Goal: Transaction & Acquisition: Purchase product/service

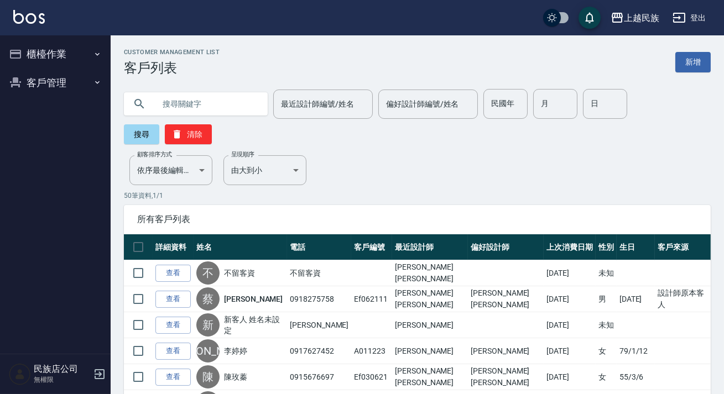
click at [191, 93] on input "text" at bounding box center [207, 104] width 104 height 30
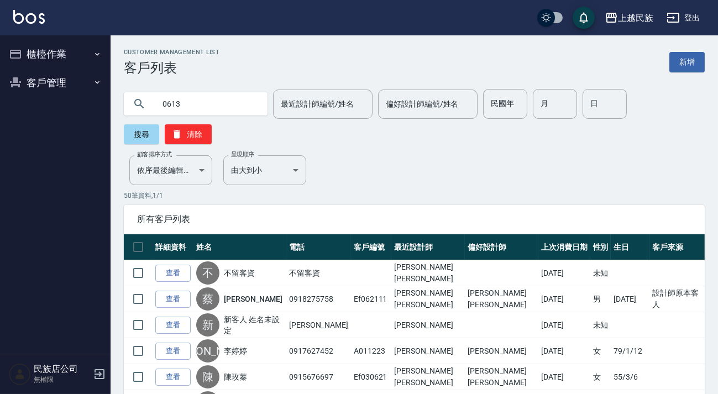
type input "0613"
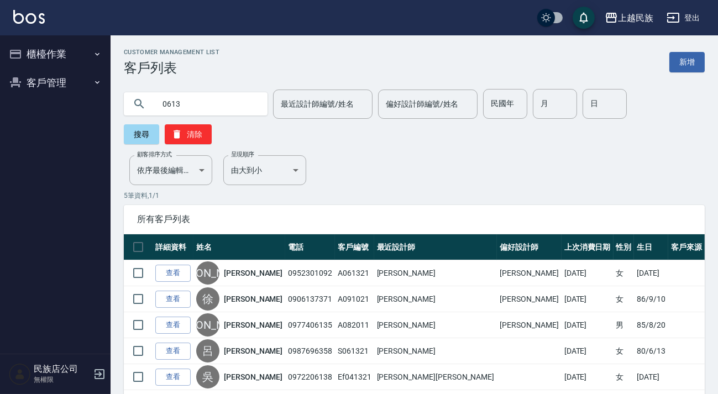
drag, startPoint x: 251, startPoint y: 272, endPoint x: 249, endPoint y: 240, distance: 31.5
click at [251, 272] on link "李妍欣" at bounding box center [253, 273] width 59 height 11
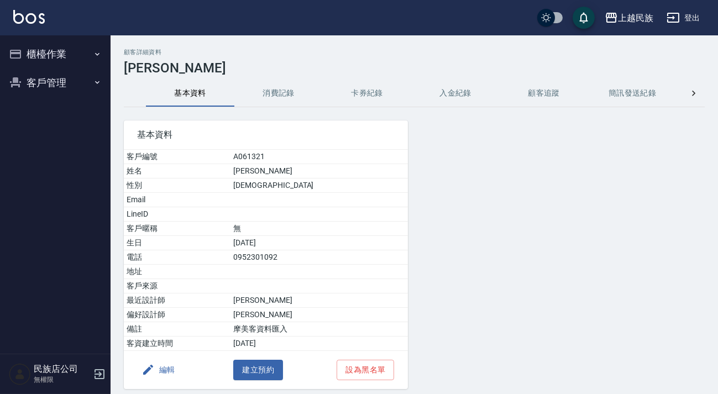
click at [262, 81] on button "消費記錄" at bounding box center [278, 93] width 88 height 27
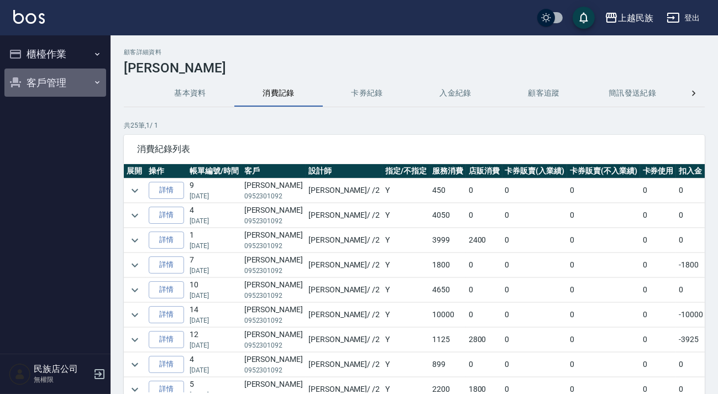
click at [76, 77] on button "客戶管理" at bounding box center [55, 83] width 102 height 29
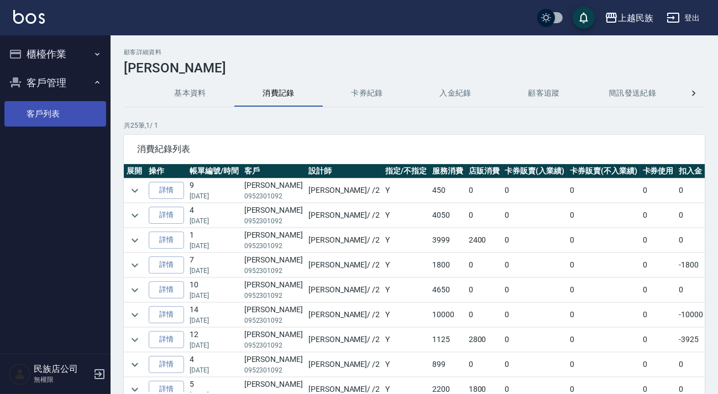
click at [64, 109] on link "客戶列表" at bounding box center [55, 113] width 102 height 25
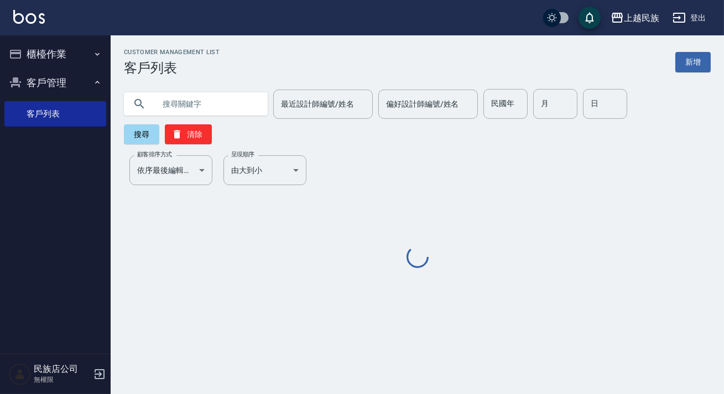
click at [685, 69] on link "新增" at bounding box center [692, 62] width 35 height 20
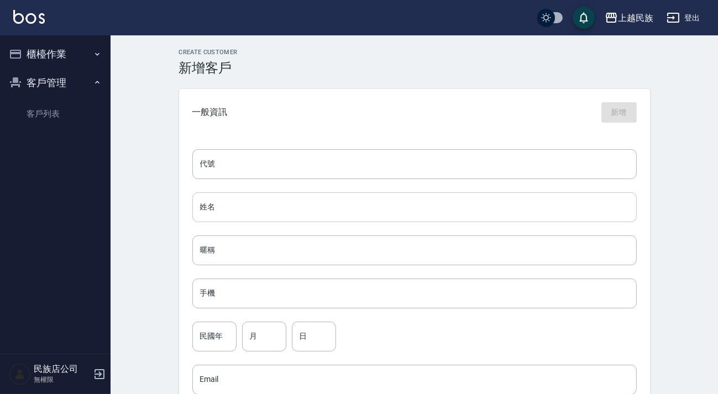
click at [244, 206] on input "姓名" at bounding box center [414, 207] width 445 height 30
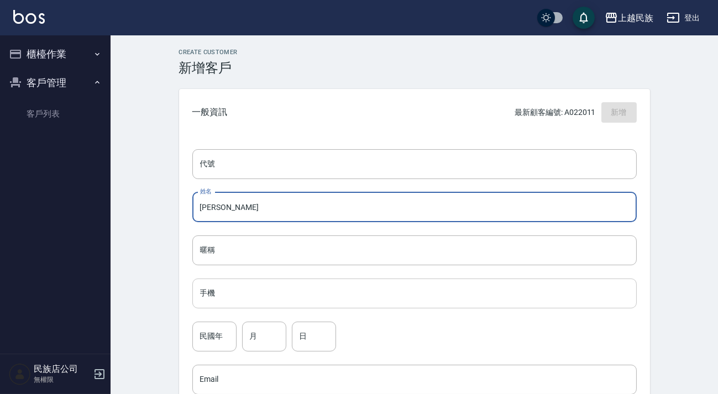
type input "邱繼心"
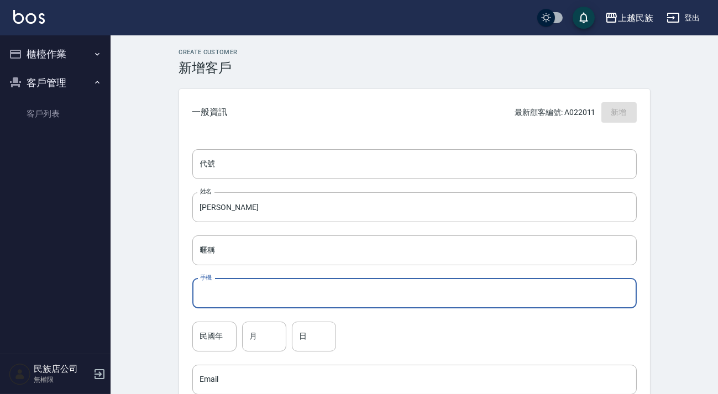
click at [283, 284] on input "手機" at bounding box center [414, 294] width 445 height 30
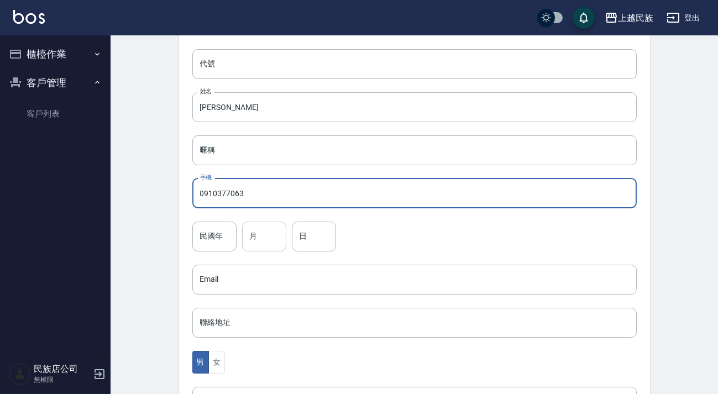
type input "0910377063"
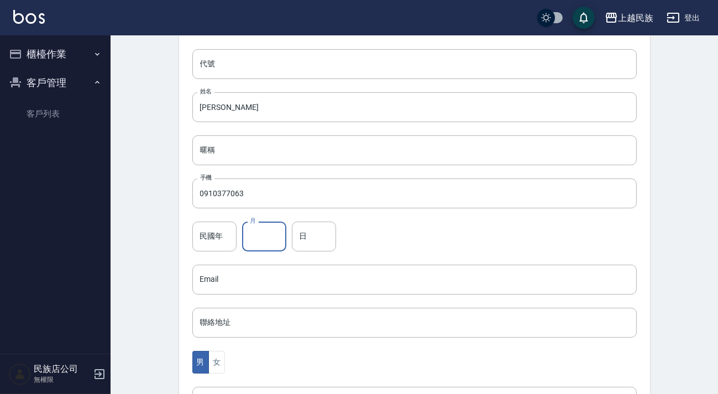
click at [263, 243] on input "月" at bounding box center [264, 237] width 44 height 30
type input "3"
click at [321, 236] on input "日" at bounding box center [314, 237] width 44 height 30
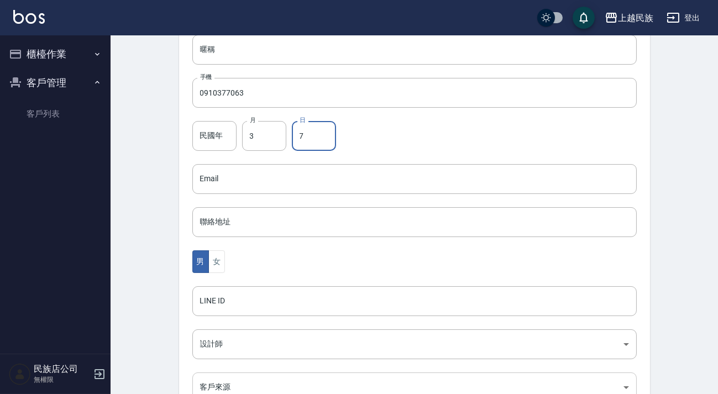
scroll to position [325, 0]
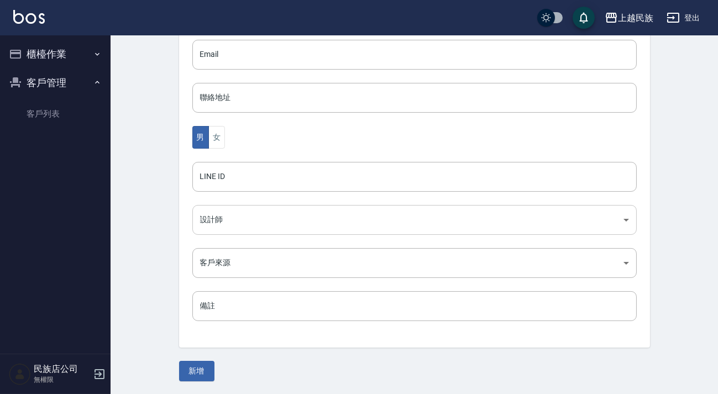
type input "7"
click at [261, 226] on body "上越民族 登出 櫃檯作業 現場電腦打卡 客戶管理 客戶列表 民族店公司 無權限 Create Customer 新增客戶 一般資訊 最新顧客編號: A0220…" at bounding box center [359, 35] width 718 height 720
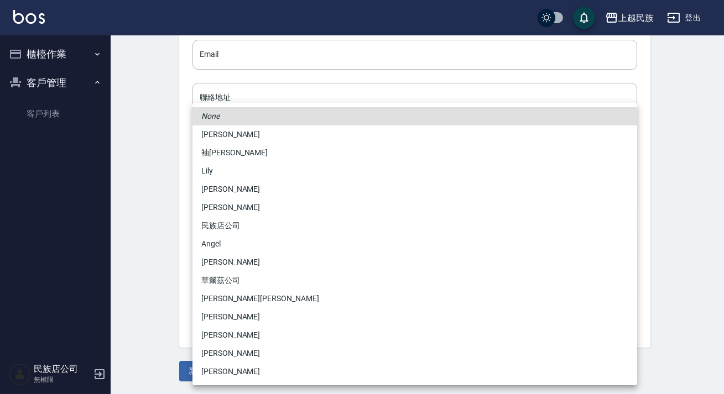
click at [265, 315] on li "Alan" at bounding box center [414, 317] width 445 height 18
type input "5c4953ea-228a-472a-a88a-9959af7ca9a5"
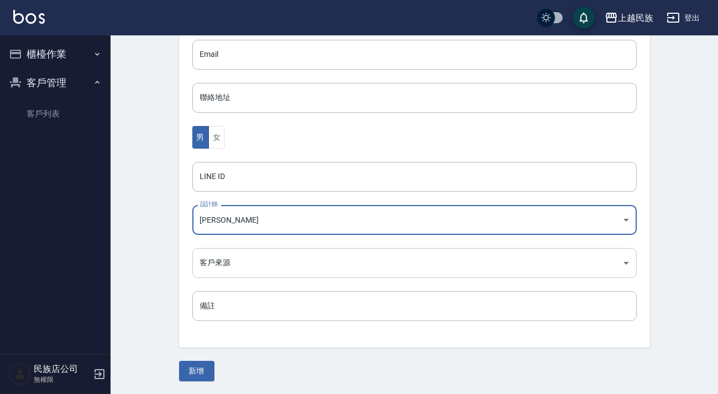
click at [295, 265] on body "上越民族 登出 櫃檯作業 現場電腦打卡 客戶管理 客戶列表 民族店公司 無權限 Create Customer 新增客戶 一般資訊 最新顧客編號: A0220…" at bounding box center [359, 35] width 718 height 720
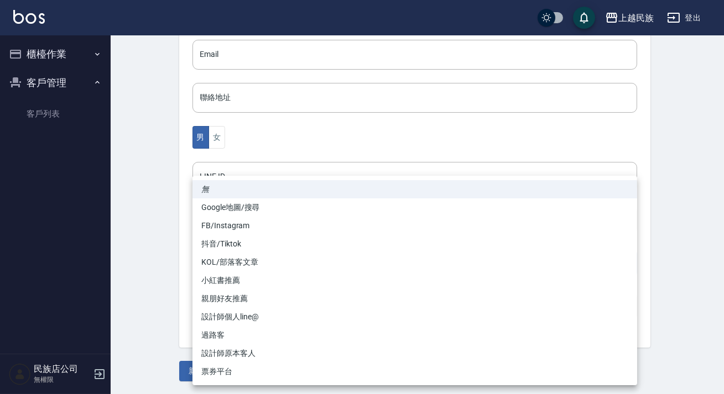
click at [260, 325] on li "設計師個人line@" at bounding box center [414, 317] width 445 height 18
type input "設計師個人line@"
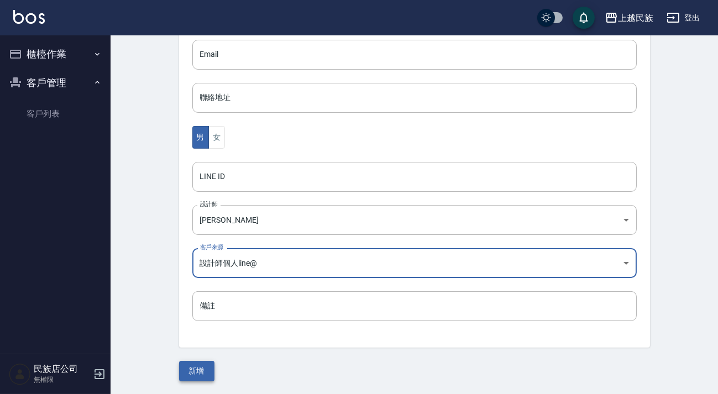
click at [195, 376] on button "新增" at bounding box center [196, 371] width 35 height 20
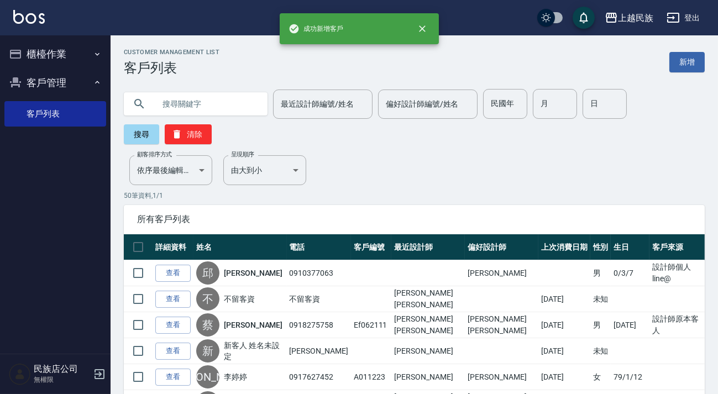
click at [36, 14] on img at bounding box center [29, 17] width 32 height 14
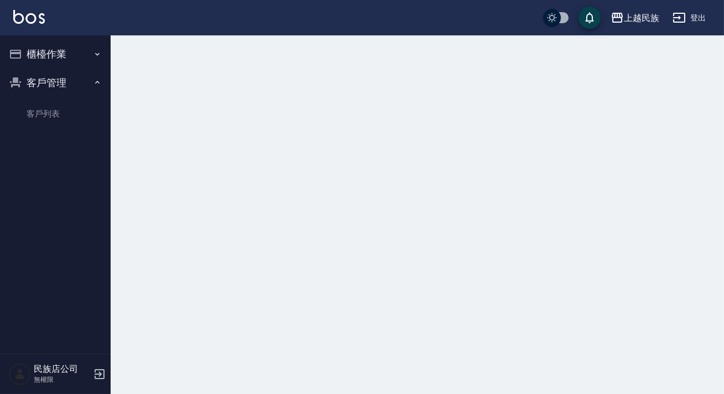
click at [67, 56] on button "櫃檯作業" at bounding box center [55, 54] width 102 height 29
click at [684, 43] on div "Loading..." at bounding box center [362, 197] width 724 height 394
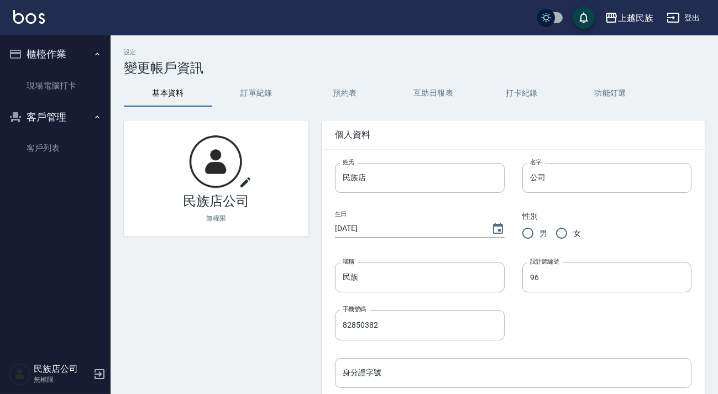
click at [686, 34] on div "上越民族 登出" at bounding box center [359, 17] width 718 height 35
click at [685, 17] on button "登出" at bounding box center [683, 18] width 43 height 20
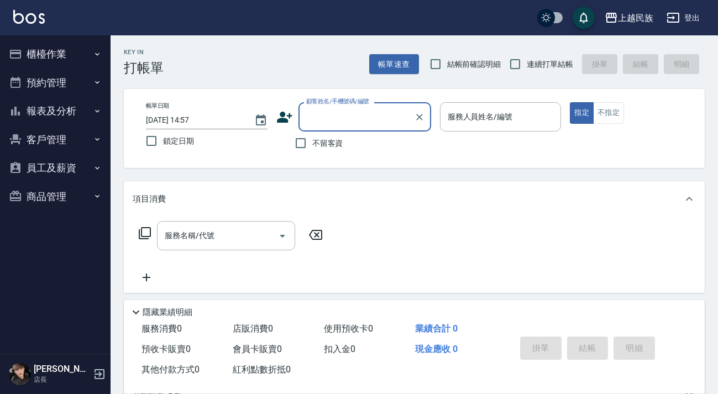
click at [382, 113] on input "顧客姓名/手機號碼/編號" at bounding box center [357, 116] width 106 height 19
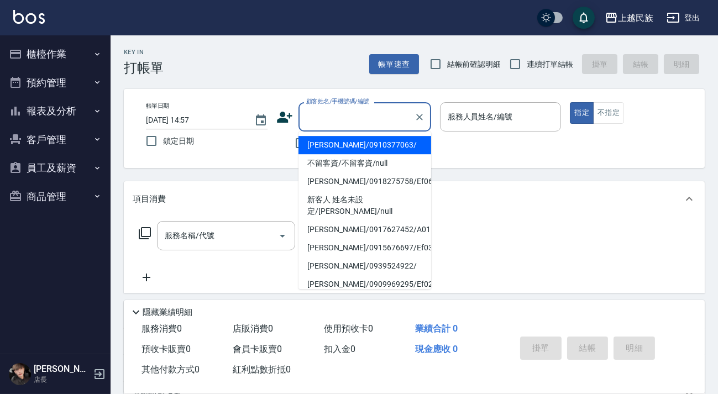
click at [354, 145] on li "[PERSON_NAME]/0910377063/" at bounding box center [365, 145] width 133 height 18
type input "[PERSON_NAME]/0910377063/"
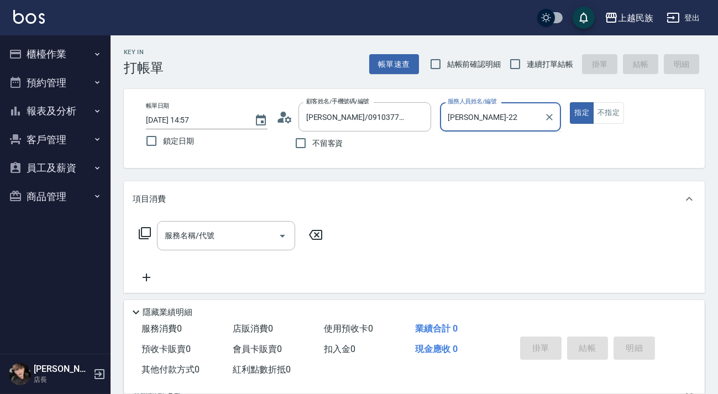
type input "[PERSON_NAME]-22"
click at [570, 102] on button "指定" at bounding box center [582, 113] width 24 height 22
type button "true"
type input "[PERSON_NAME]-2"
drag, startPoint x: 503, startPoint y: 71, endPoint x: 508, endPoint y: 69, distance: 6.0
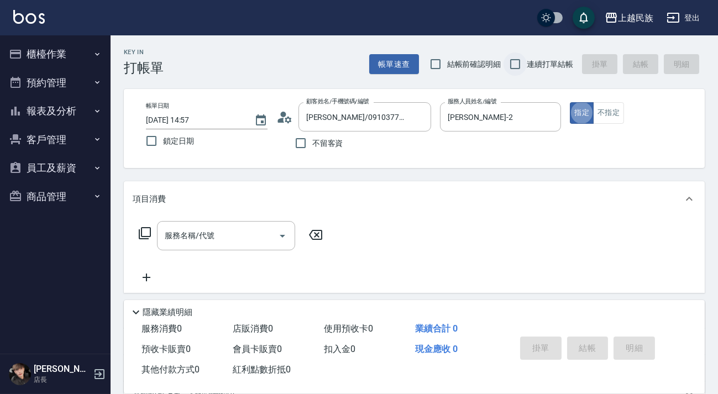
click at [505, 71] on div "帳單速查 結帳前確認明細 連續打單結帳 掛單 結帳 明細" at bounding box center [537, 64] width 336 height 23
click at [508, 69] on input "連續打單結帳" at bounding box center [515, 64] width 23 height 23
checkbox input "true"
click at [191, 228] on input "服務名稱/代號" at bounding box center [218, 235] width 112 height 19
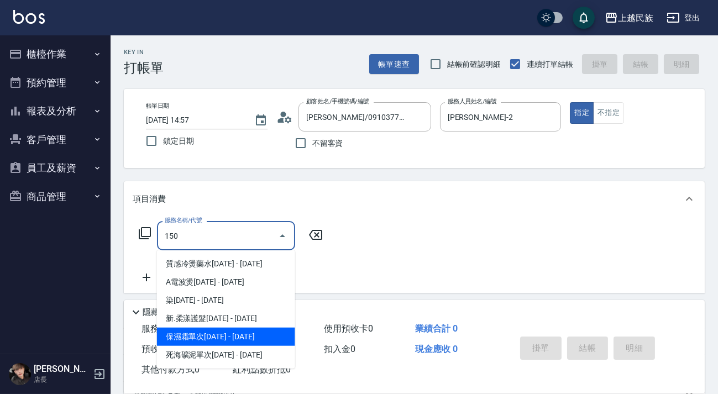
drag, startPoint x: 221, startPoint y: 317, endPoint x: 307, endPoint y: 258, distance: 105.1
click at [221, 317] on span "新.柔漾護髮1500 - 1500" at bounding box center [226, 319] width 138 height 18
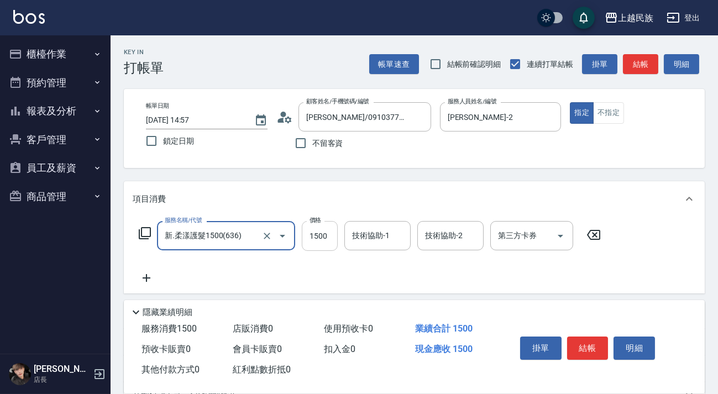
type input "新.柔漾護髮1500(636)"
click at [321, 241] on input "1500" at bounding box center [320, 236] width 36 height 30
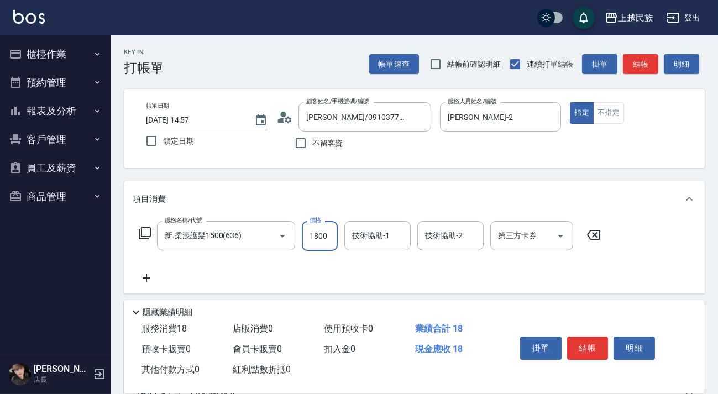
type input "1800"
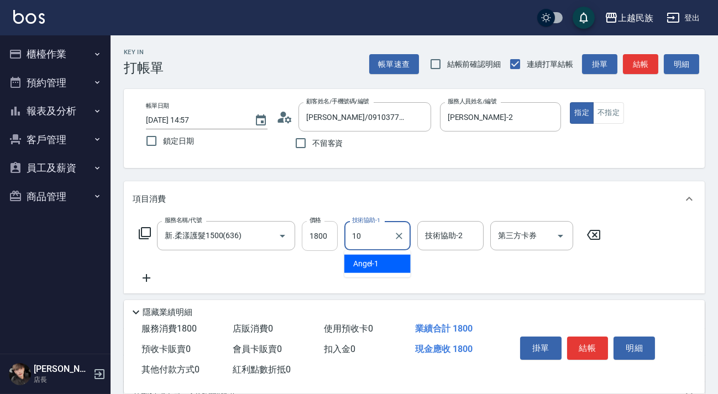
type input "Ula-10"
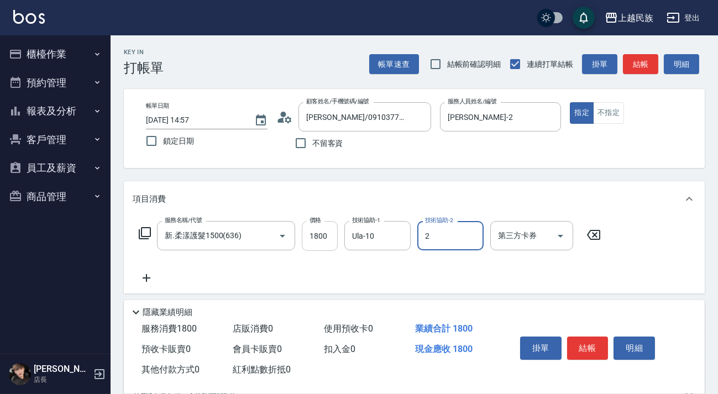
type input "Alan-2"
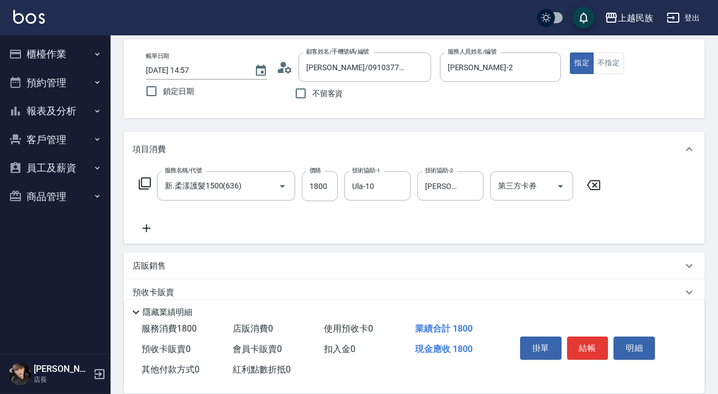
click at [155, 224] on icon at bounding box center [147, 228] width 28 height 13
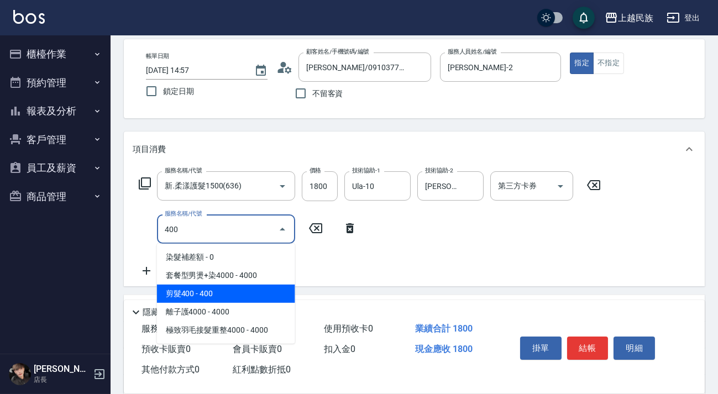
click at [188, 289] on span "剪髮400 - 400" at bounding box center [226, 294] width 138 height 18
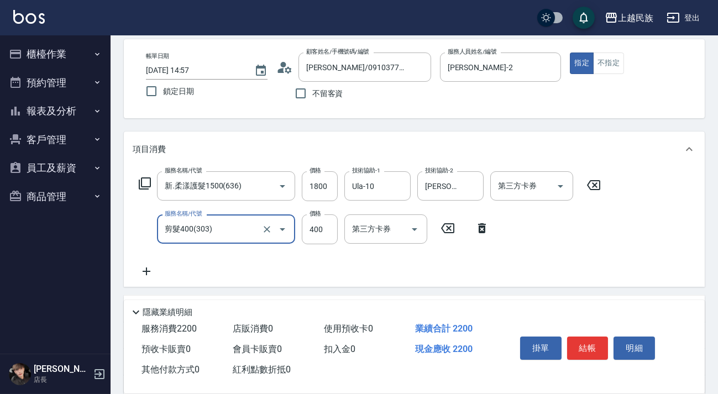
scroll to position [188, 0]
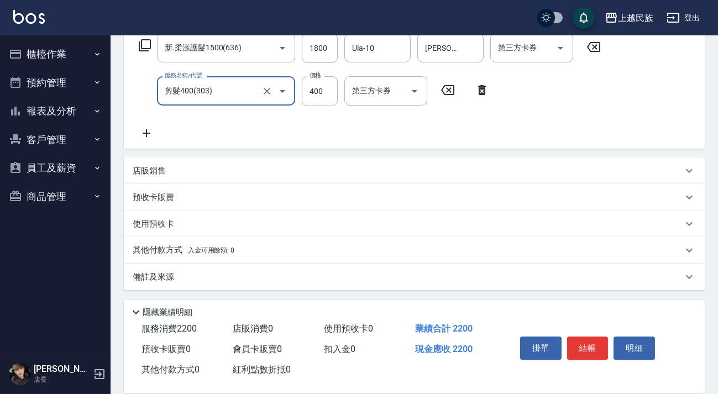
type input "剪髮400(303)"
click at [234, 169] on div "店販銷售" at bounding box center [408, 171] width 550 height 12
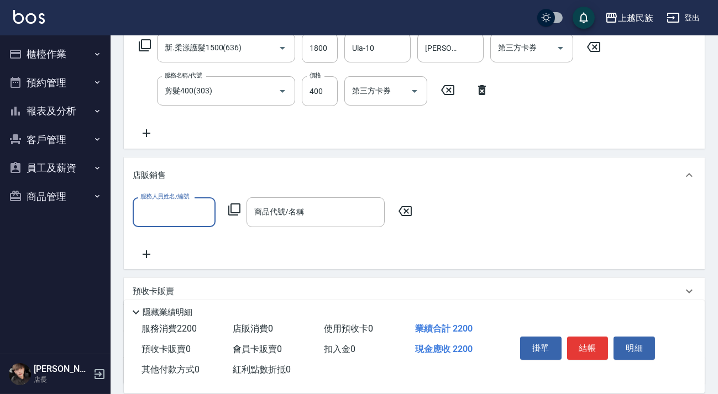
scroll to position [0, 0]
type input "Alan-2"
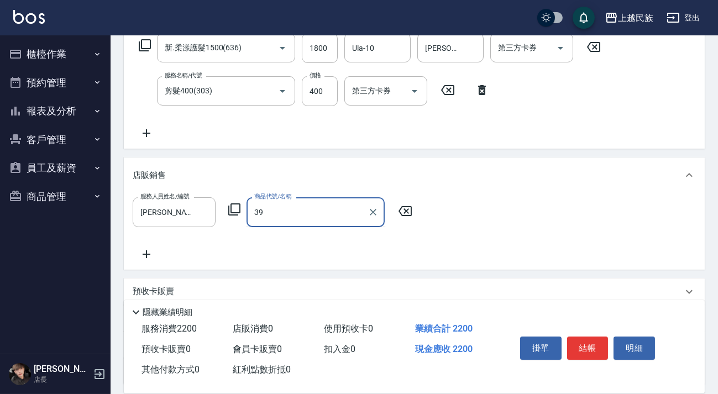
type input "3"
type input "欣"
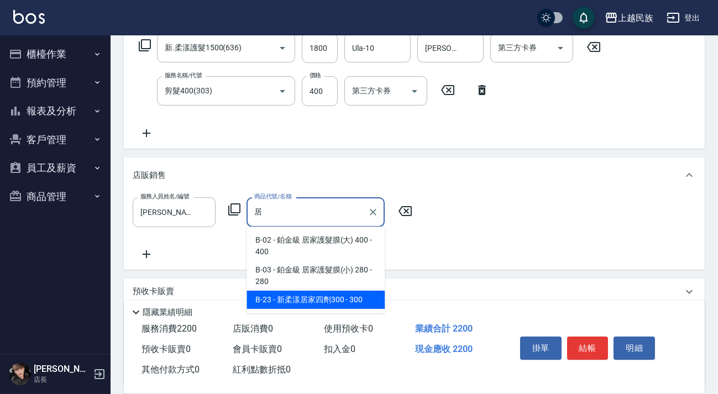
click at [319, 307] on span "B-23 - 新柔漾居家四劑300 - 300" at bounding box center [316, 300] width 138 height 18
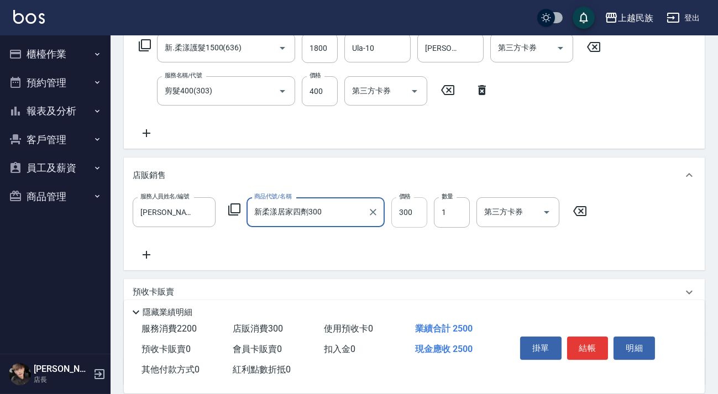
type input "新柔漾居家四劑300"
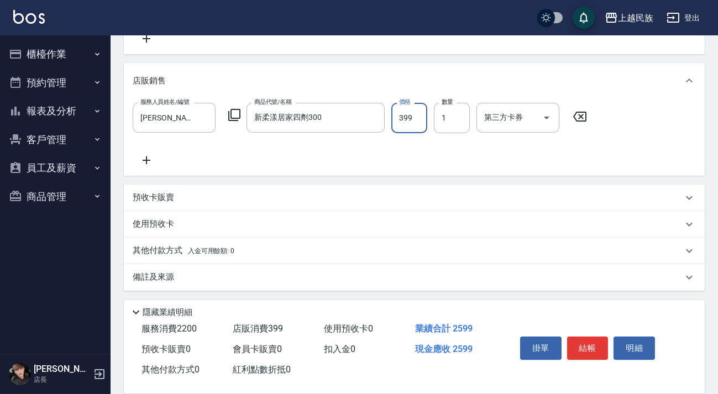
type input "399"
click at [182, 245] on p "其他付款方式 入金可用餘額: 0" at bounding box center [184, 251] width 102 height 12
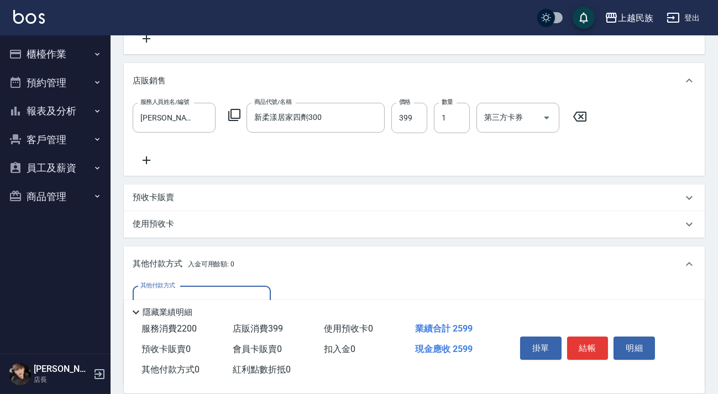
scroll to position [0, 0]
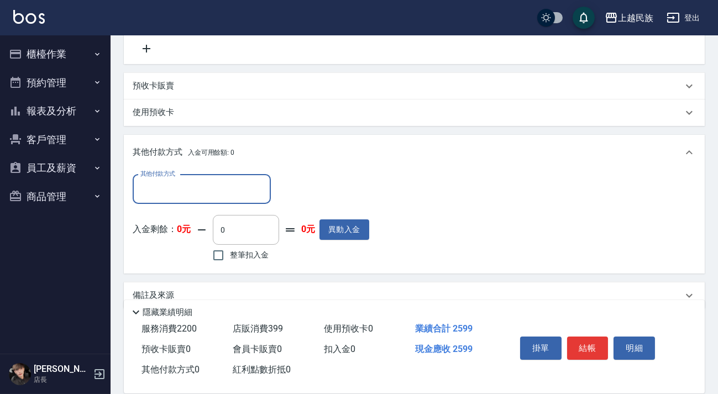
click at [210, 187] on input "其他付款方式" at bounding box center [202, 189] width 128 height 19
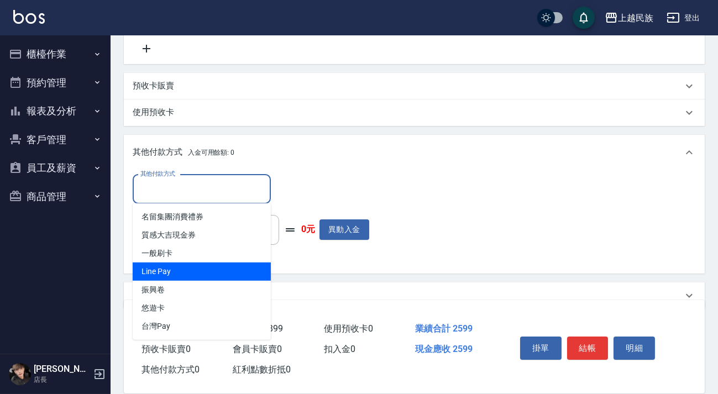
click at [209, 265] on span "Line Pay" at bounding box center [202, 272] width 138 height 18
type input "Line Pay"
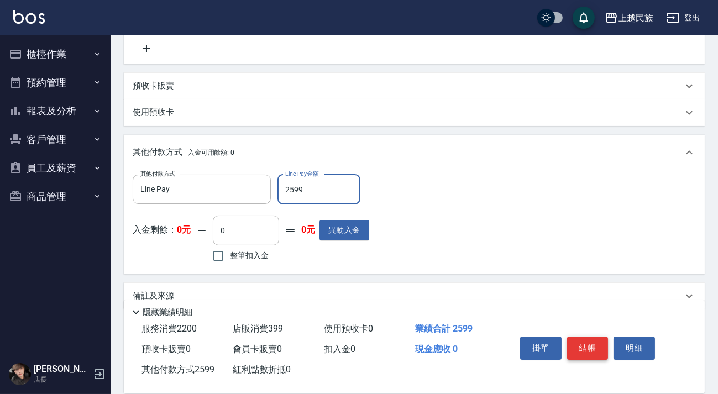
type input "2599"
click at [594, 348] on button "結帳" at bounding box center [587, 348] width 41 height 23
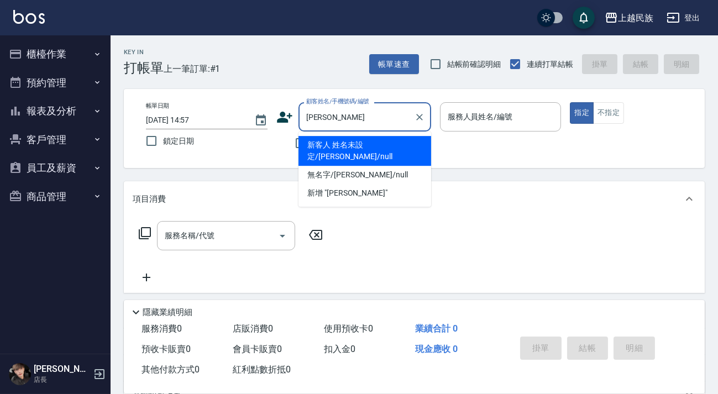
click at [398, 148] on li "新客人 姓名未設定/林宏興/null" at bounding box center [365, 151] width 133 height 30
type input "新客人 姓名未設定/林宏興/null"
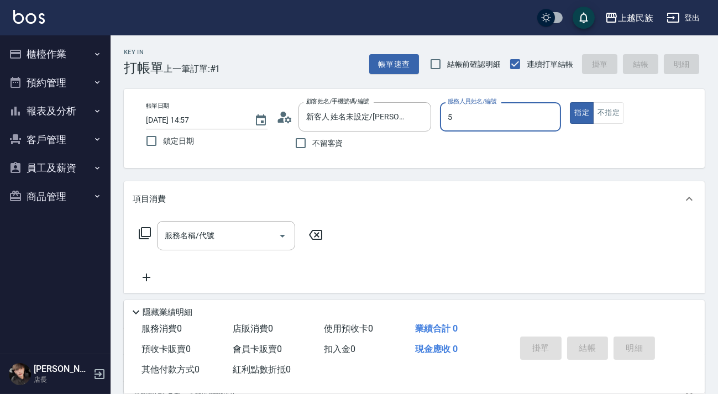
type input "Effie-5"
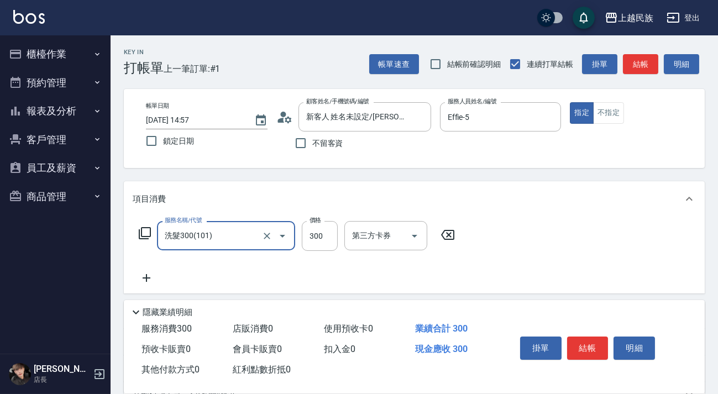
type input "洗髮300(101)"
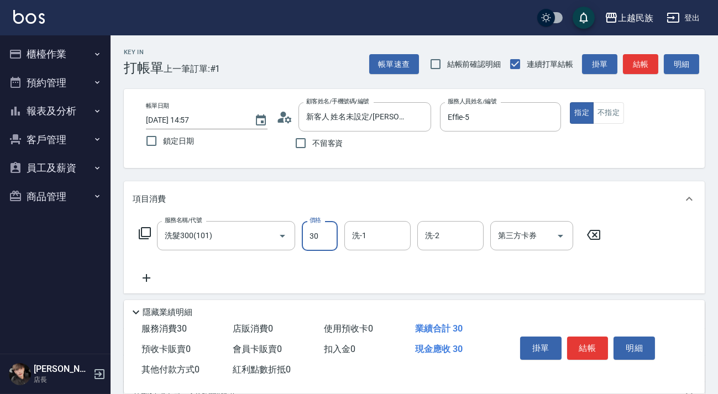
type input "300"
type input "35"
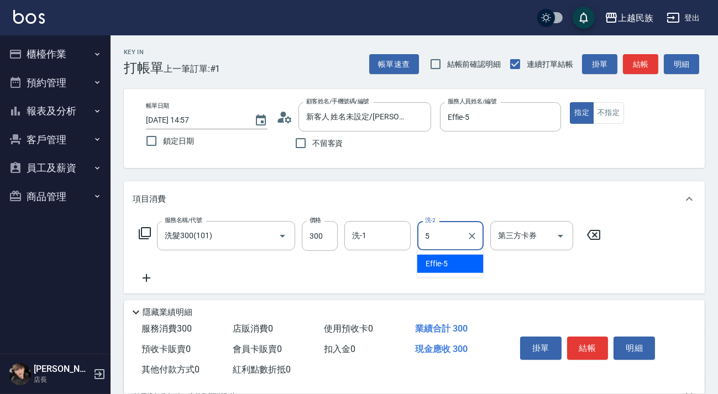
type input "Effie-5"
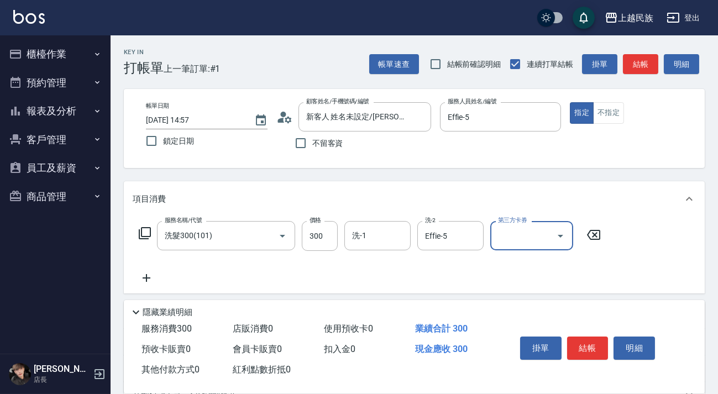
click at [149, 283] on icon at bounding box center [147, 278] width 28 height 13
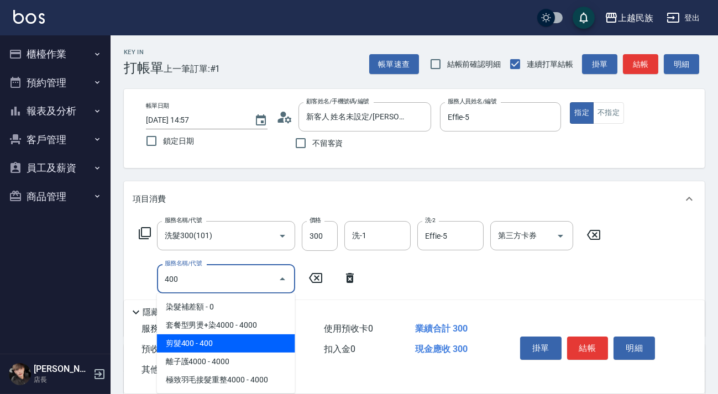
click at [178, 337] on span "剪髮400 - 400" at bounding box center [226, 344] width 138 height 18
type input "剪髮400(303)"
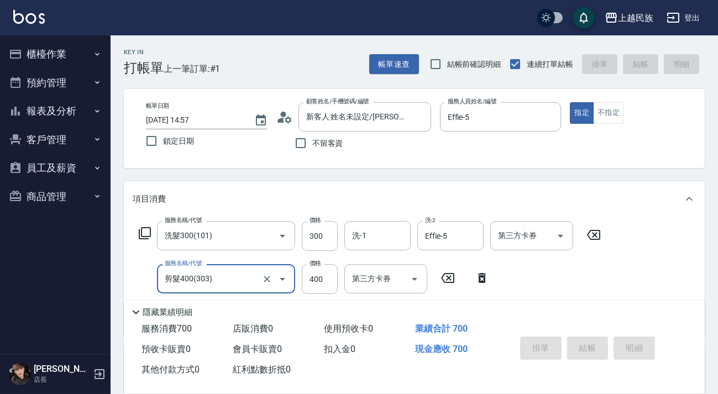
type input "2025/08/11 14:58"
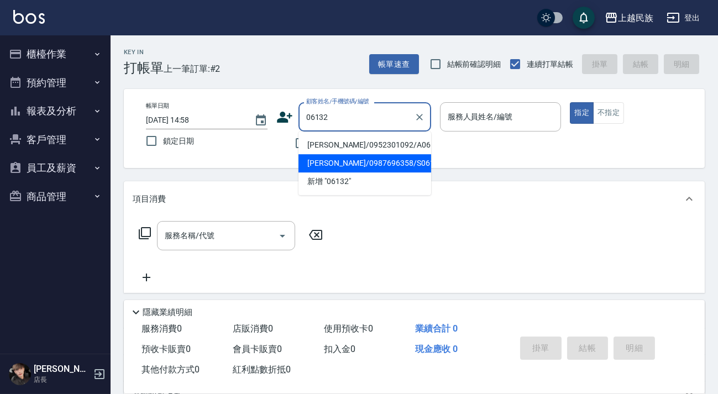
click at [349, 153] on li "李妍欣/0952301092/A061321" at bounding box center [365, 145] width 133 height 18
type input "李妍欣/0952301092/A061321"
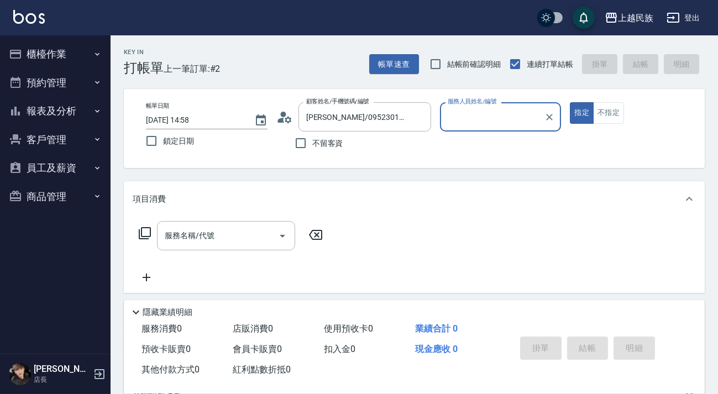
type input "Alan-2"
click at [570, 102] on button "指定" at bounding box center [582, 113] width 24 height 22
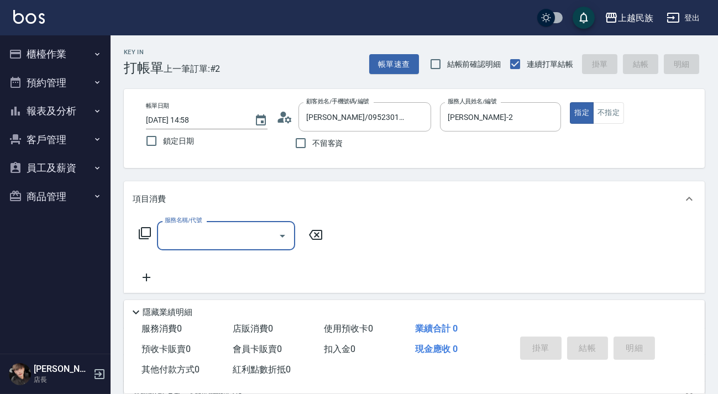
click at [142, 228] on icon at bounding box center [145, 233] width 12 height 12
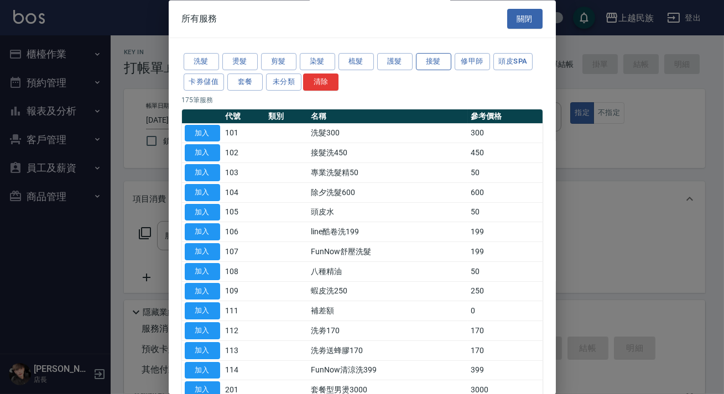
click at [438, 62] on button "接髮" at bounding box center [433, 62] width 35 height 17
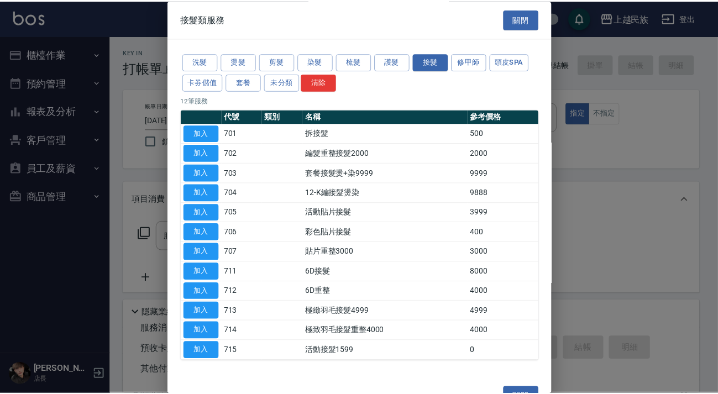
scroll to position [27, 0]
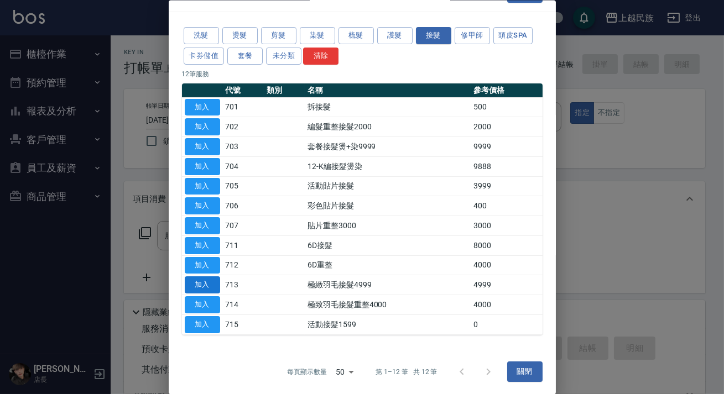
click at [207, 285] on button "加入" at bounding box center [202, 284] width 35 height 17
type input "極緻羽毛接髮4999(713)"
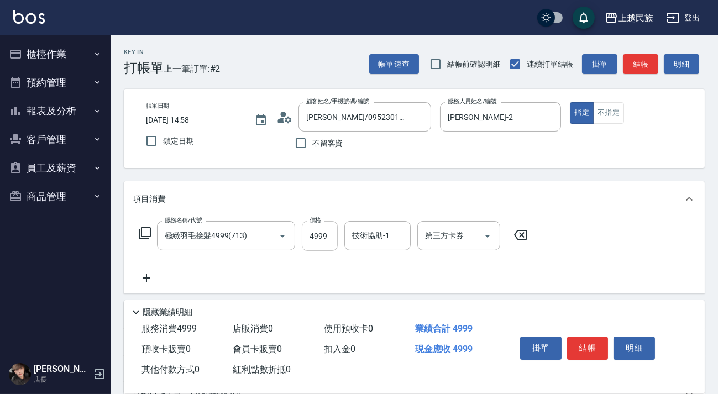
click at [311, 238] on input "4999" at bounding box center [320, 236] width 36 height 30
type input "1000"
type input "Alan-2"
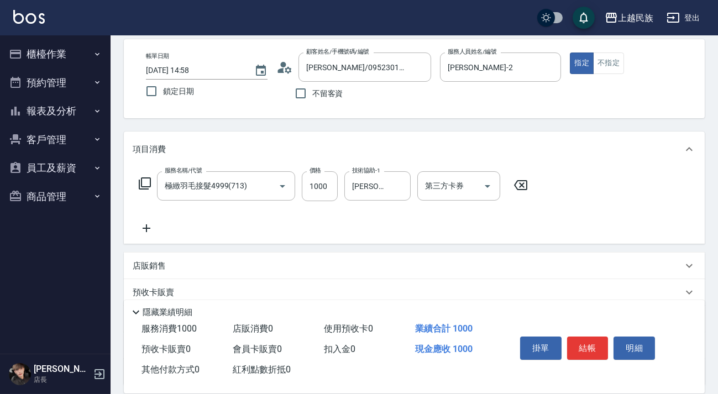
click at [156, 226] on icon at bounding box center [147, 228] width 28 height 13
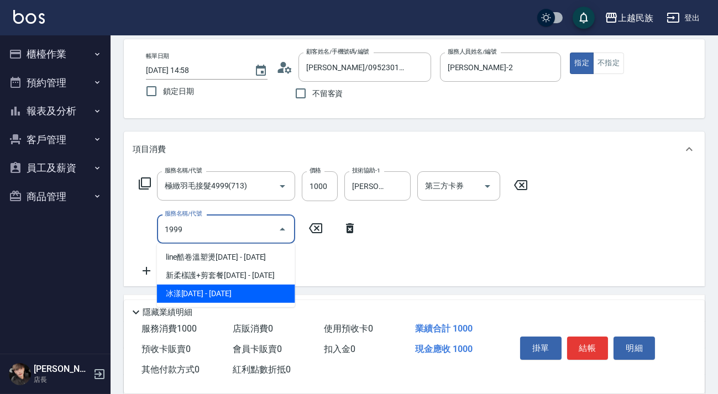
click at [197, 298] on span "冰漾1999 - 1999" at bounding box center [226, 294] width 138 height 18
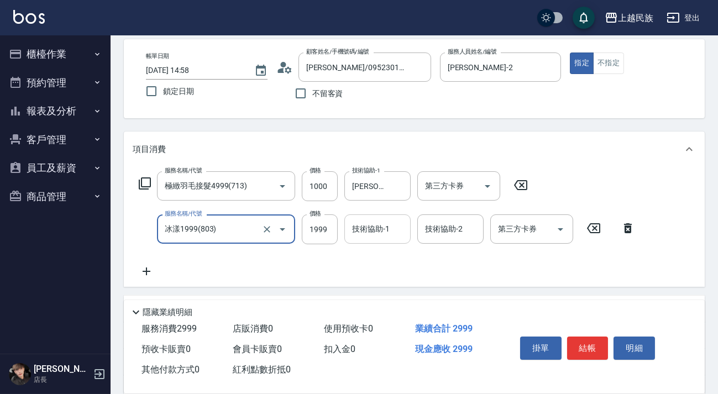
type input "冰漾1999(803)"
click at [376, 229] on div "技術協助-1 技術協助-1" at bounding box center [378, 229] width 66 height 29
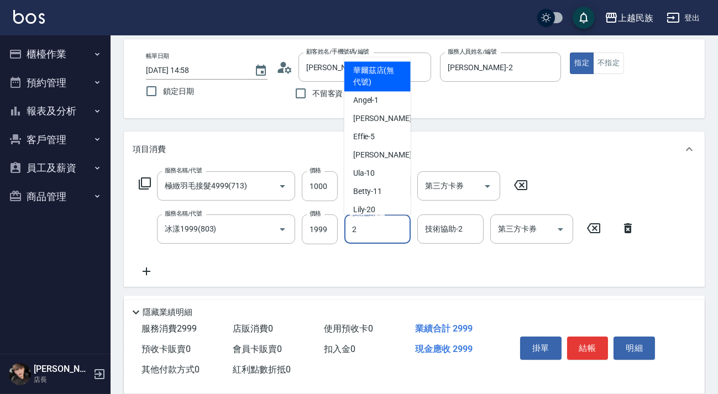
type input "Alan-2"
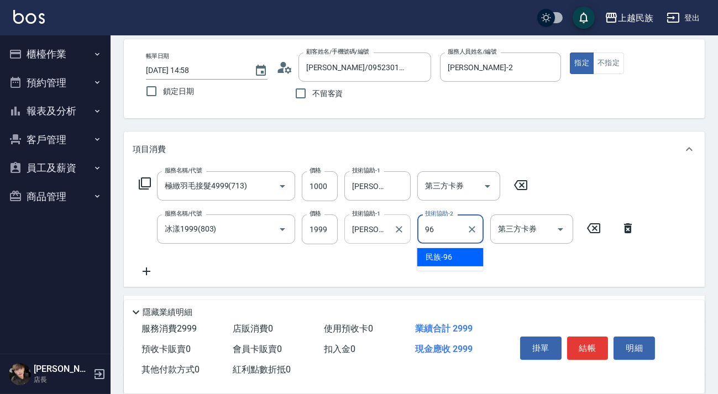
type input "民族-96"
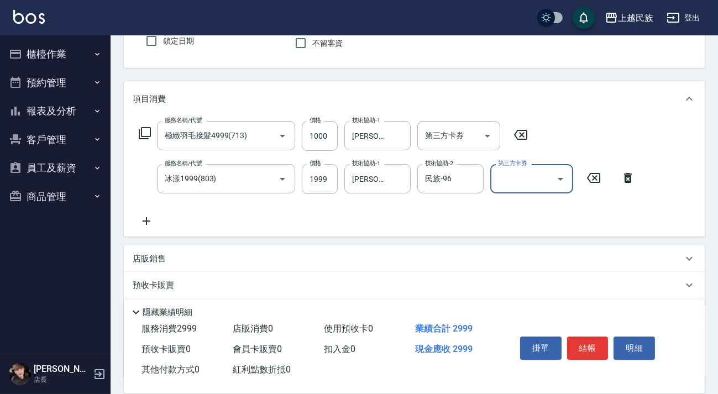
scroll to position [188, 0]
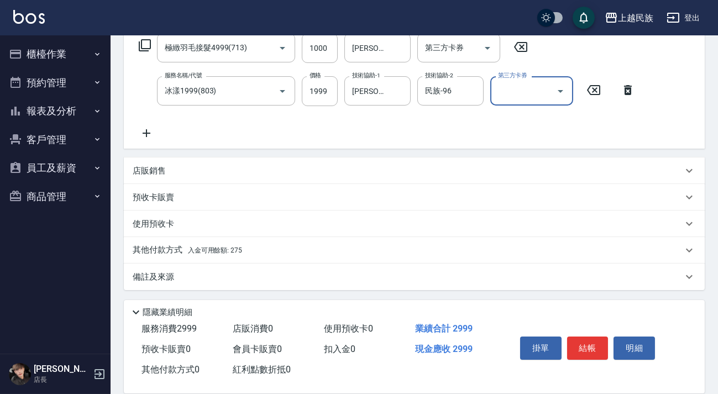
click at [211, 246] on p "其他付款方式 入金可用餘額: 275" at bounding box center [187, 250] width 109 height 12
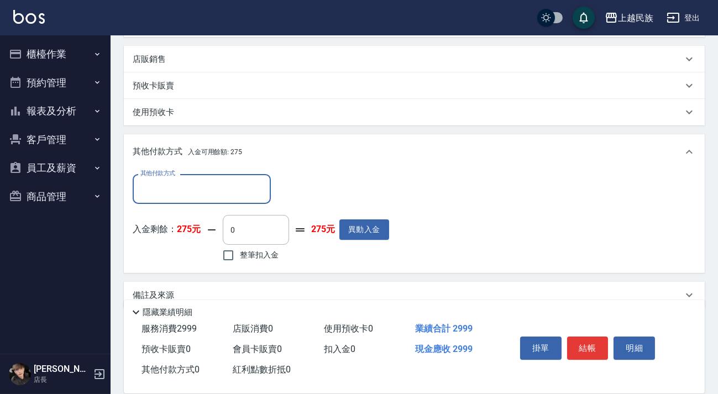
scroll to position [0, 0]
click at [237, 198] on input "其他付款方式" at bounding box center [202, 188] width 128 height 19
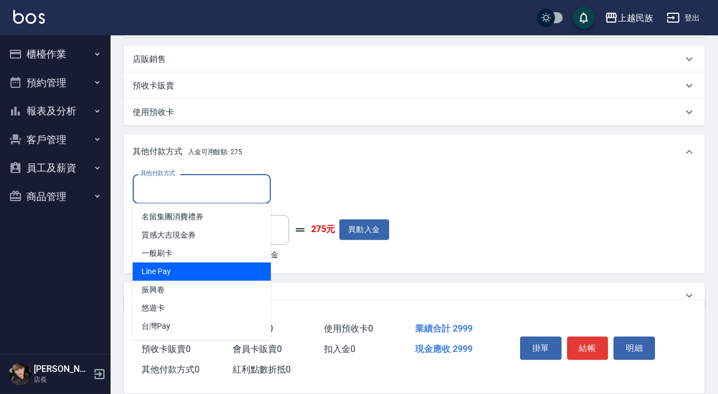
click at [236, 267] on span "Line Pay" at bounding box center [202, 272] width 138 height 18
type input "Line Pay"
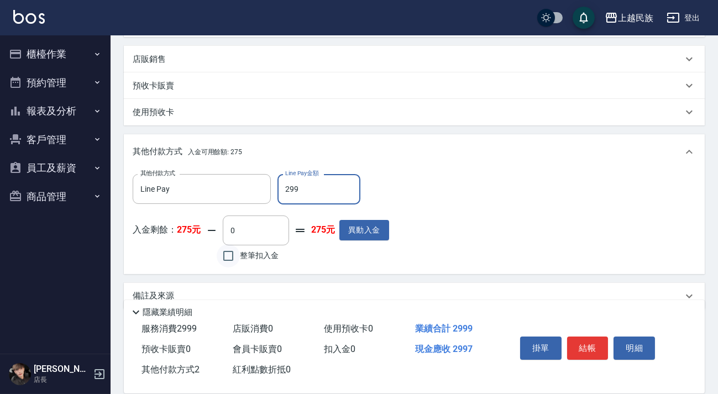
type input "2999"
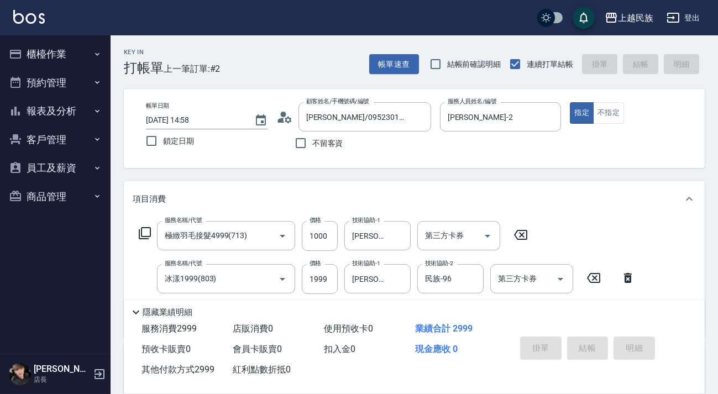
type input "2025/08/11 14:59"
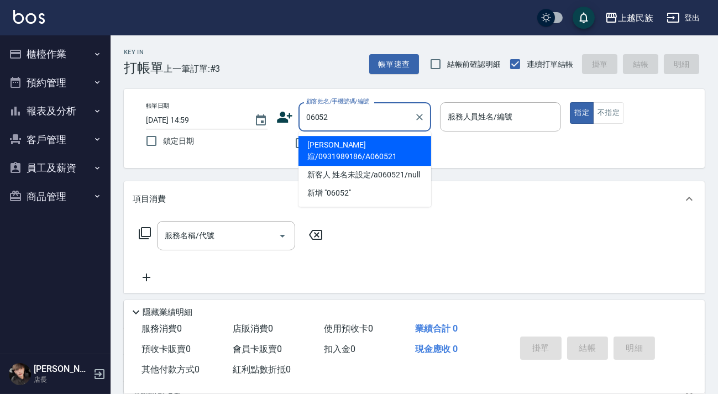
click at [348, 144] on li "賴鈺媗/0931989186/A060521" at bounding box center [365, 151] width 133 height 30
type input "賴鈺媗/0931989186/A060521"
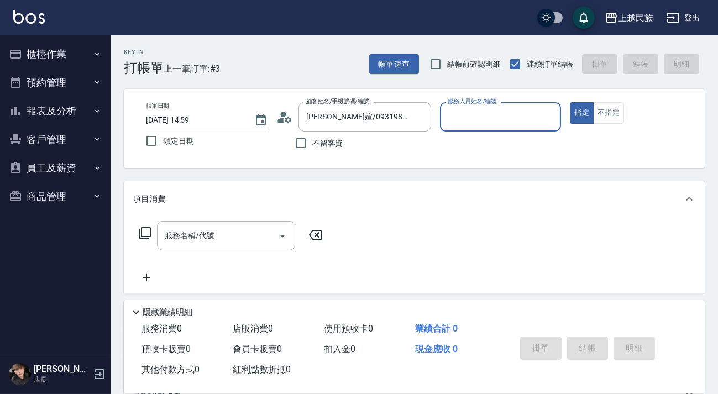
type input "Alan-2"
click at [570, 102] on button "指定" at bounding box center [582, 113] width 24 height 22
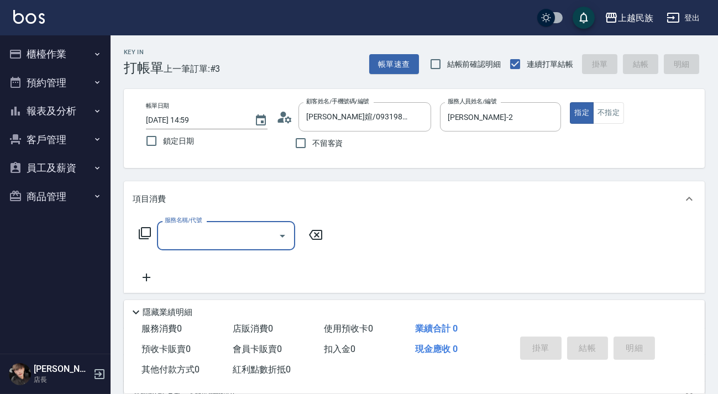
type input "1"
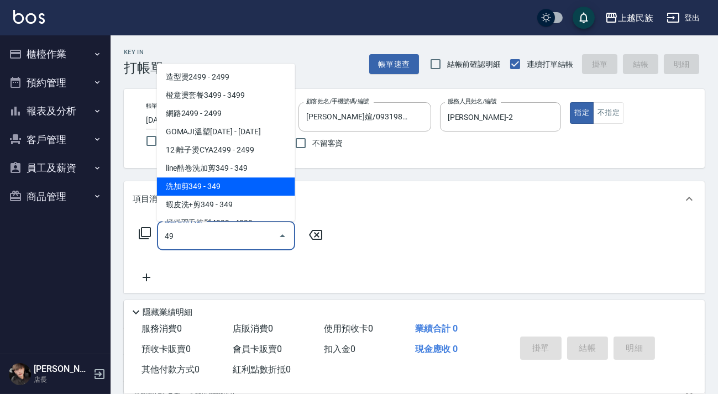
scroll to position [33, 0]
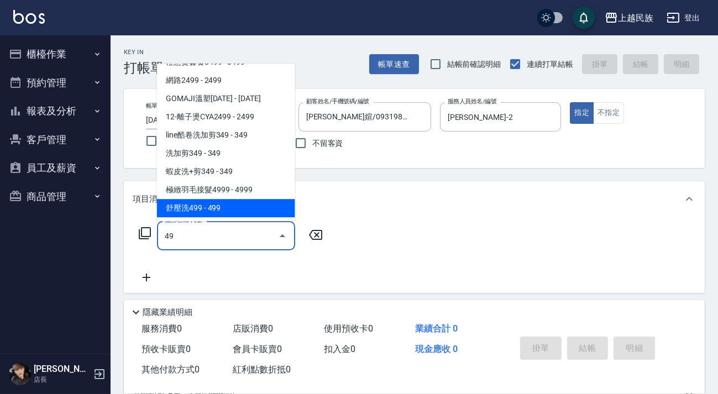
click at [236, 203] on span "舒壓洗499 - 499" at bounding box center [226, 208] width 138 height 18
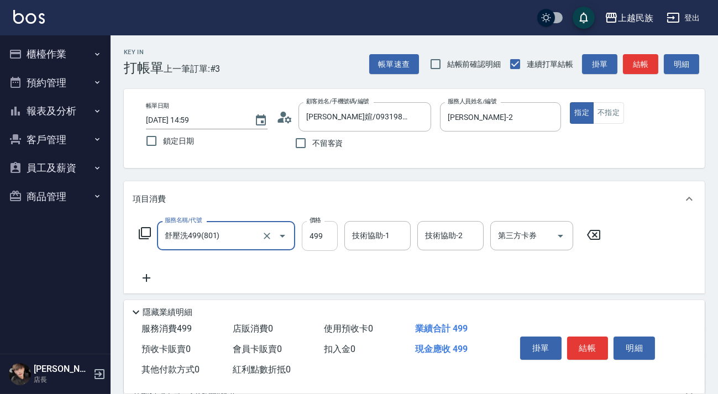
type input "舒壓洗499(801)"
click at [337, 226] on input "499" at bounding box center [320, 236] width 36 height 30
click at [351, 225] on div "技術協助-1" at bounding box center [378, 235] width 66 height 29
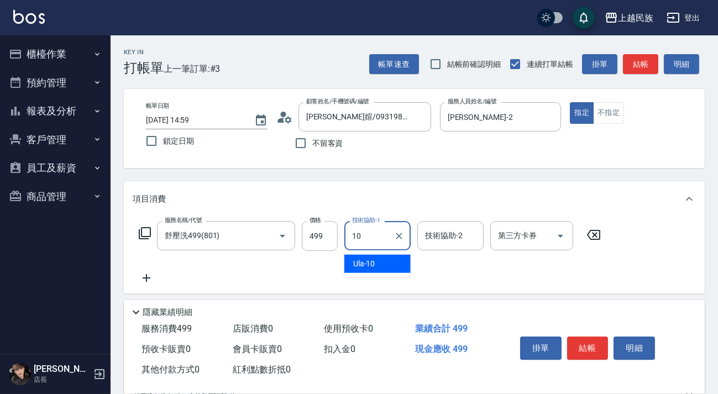
type input "Ula-10"
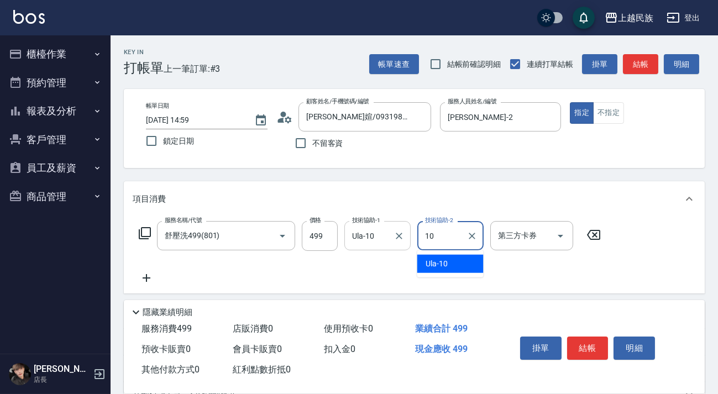
type input "Ula-10"
